Goal: Information Seeking & Learning: Learn about a topic

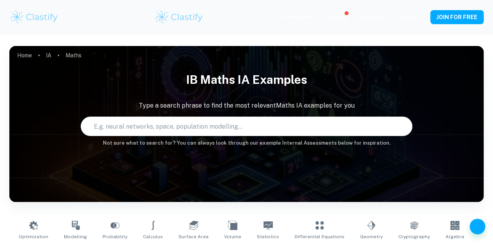
click at [142, 128] on input "text" at bounding box center [239, 126] width 316 height 22
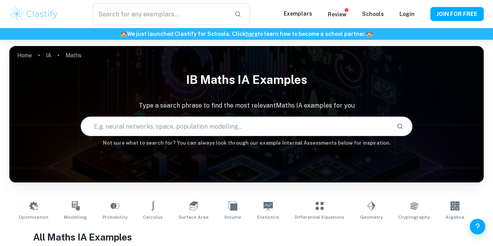
type input "Maths"
click at [146, 127] on input "text" at bounding box center [235, 126] width 309 height 22
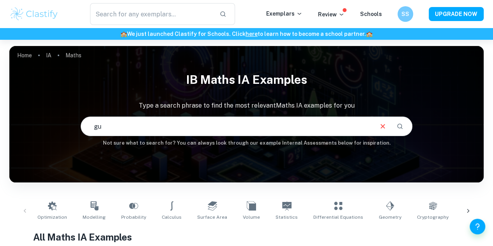
type input "g"
type input "maths ia guitar"
click at [327, 127] on input "maths ia guitar" at bounding box center [226, 126] width 291 height 22
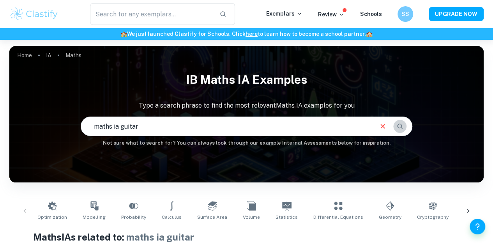
click at [400, 125] on icon "Search" at bounding box center [399, 125] width 5 height 5
click at [186, 14] on input "text" at bounding box center [151, 14] width 123 height 22
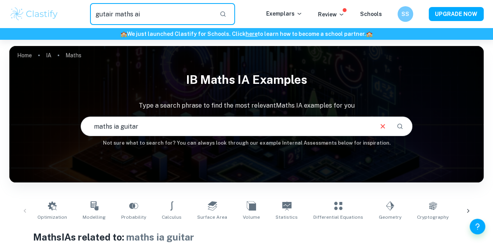
type input "gutair maths ai"
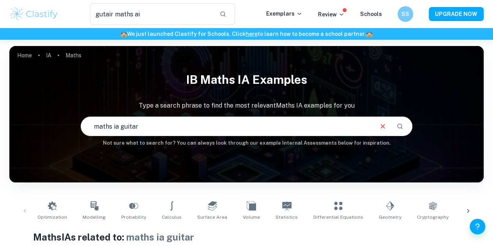
click at [208, 132] on input "maths ia guitar" at bounding box center [226, 126] width 291 height 22
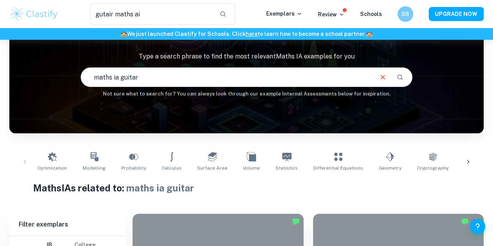
scroll to position [22, 0]
